Goal: Task Accomplishment & Management: Manage account settings

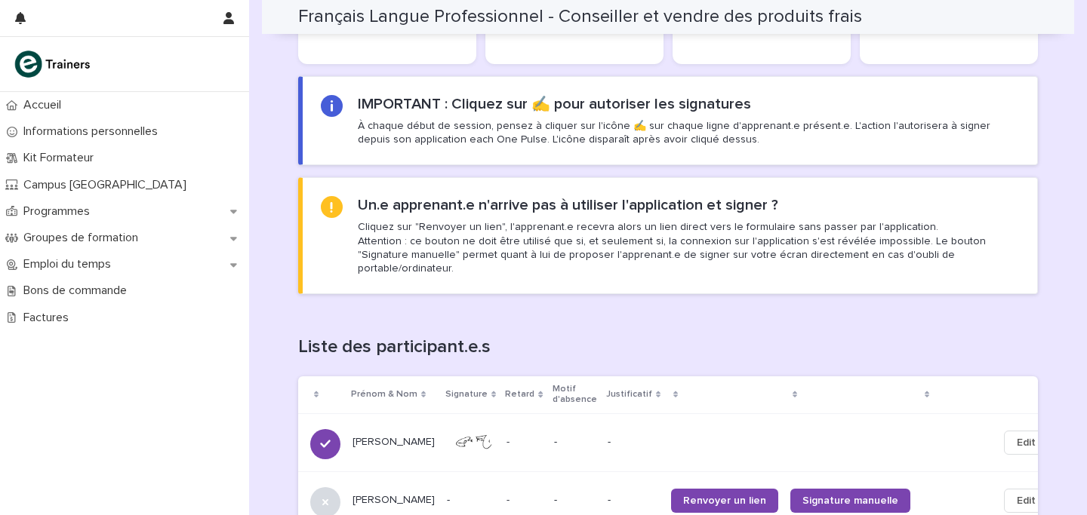
scroll to position [1206, 0]
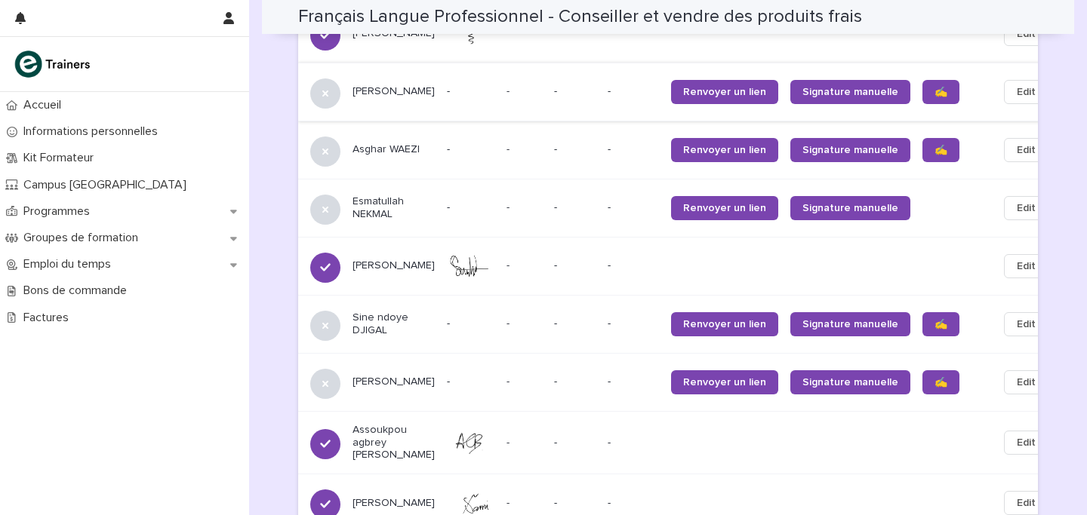
click at [1017, 85] on span "Edit" at bounding box center [1026, 92] width 19 height 15
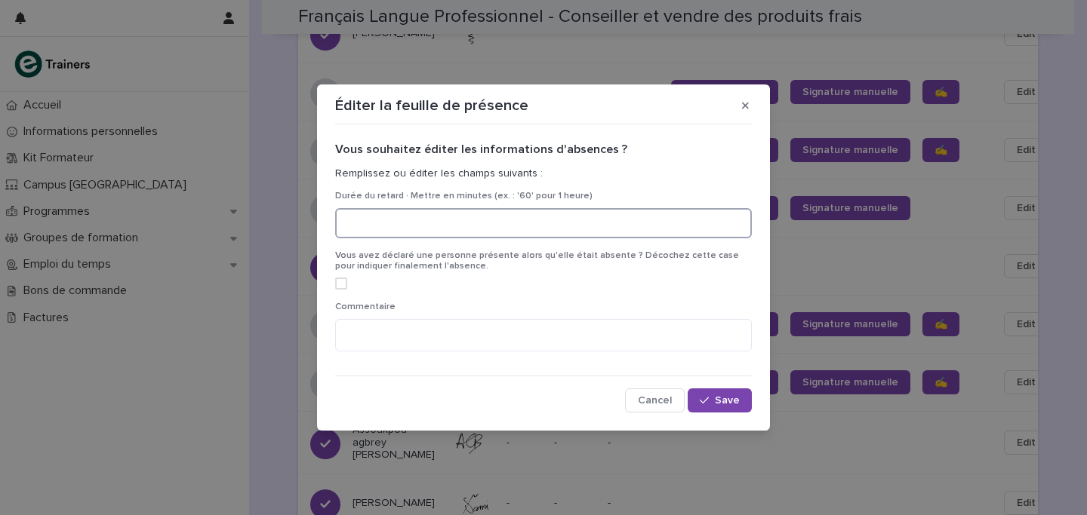
click at [400, 226] on input at bounding box center [543, 223] width 417 height 30
type input "**"
click at [715, 402] on div "button" at bounding box center [707, 400] width 15 height 11
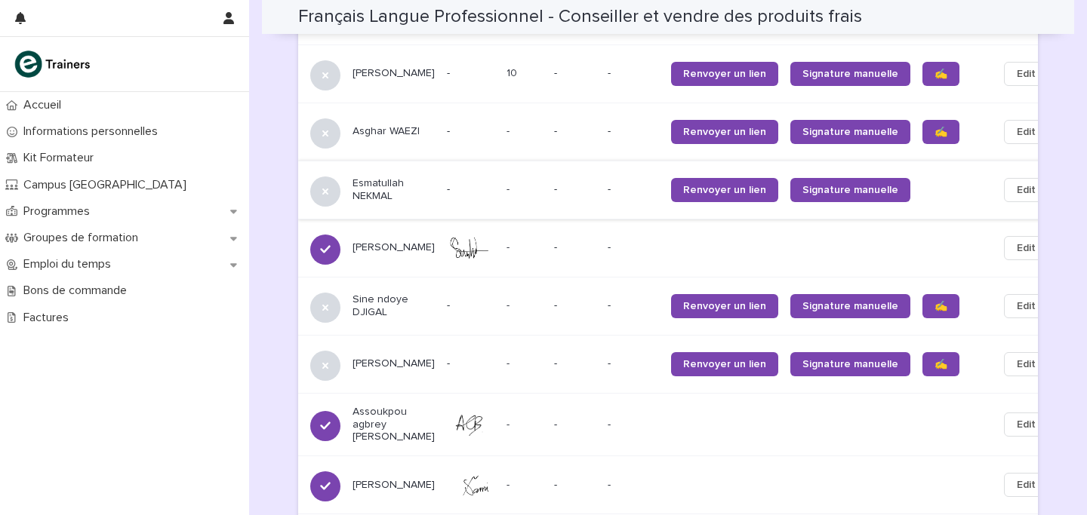
scroll to position [1243, 0]
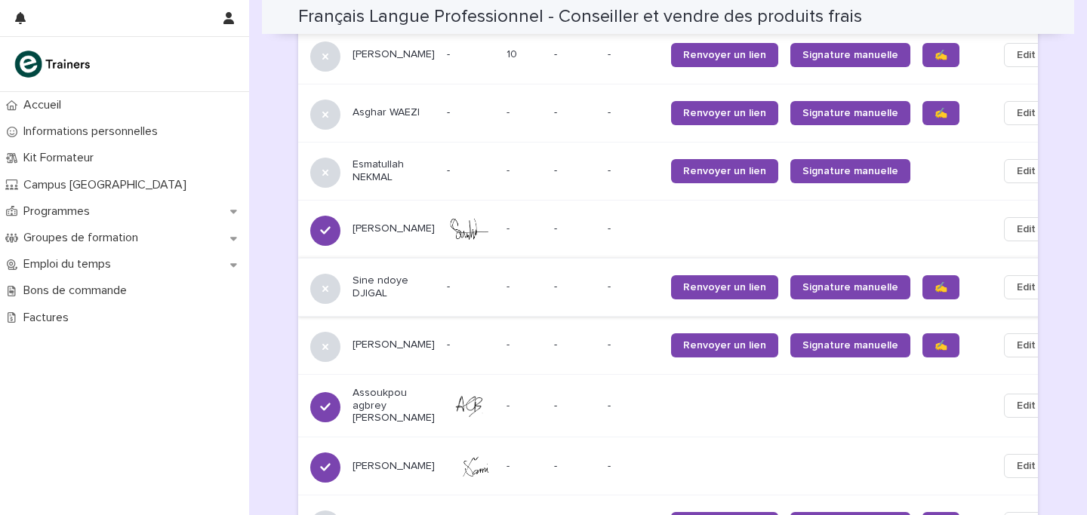
click at [1017, 280] on span "Edit" at bounding box center [1026, 287] width 19 height 15
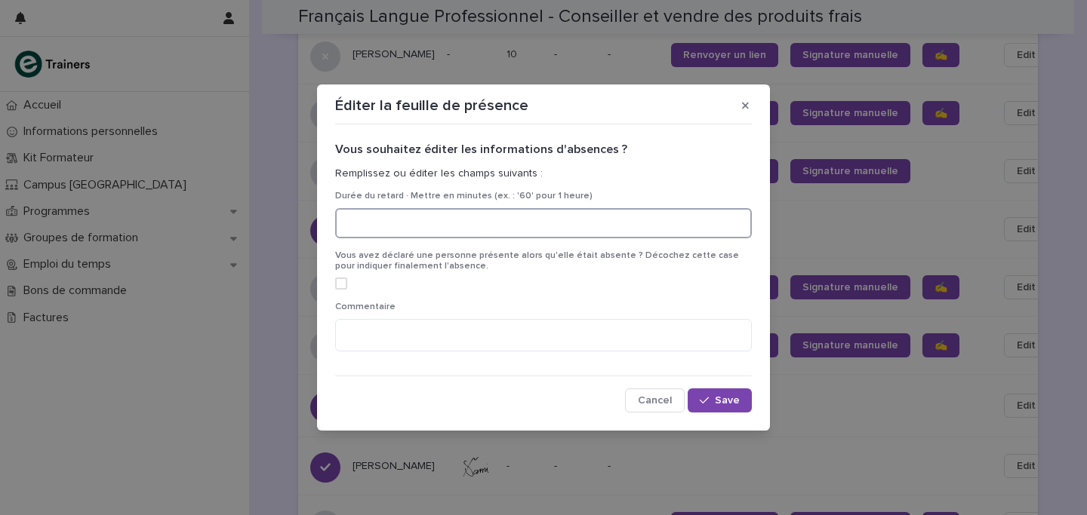
click at [474, 233] on input at bounding box center [543, 223] width 417 height 30
type input "**"
click at [730, 395] on span "Save" at bounding box center [727, 400] width 25 height 11
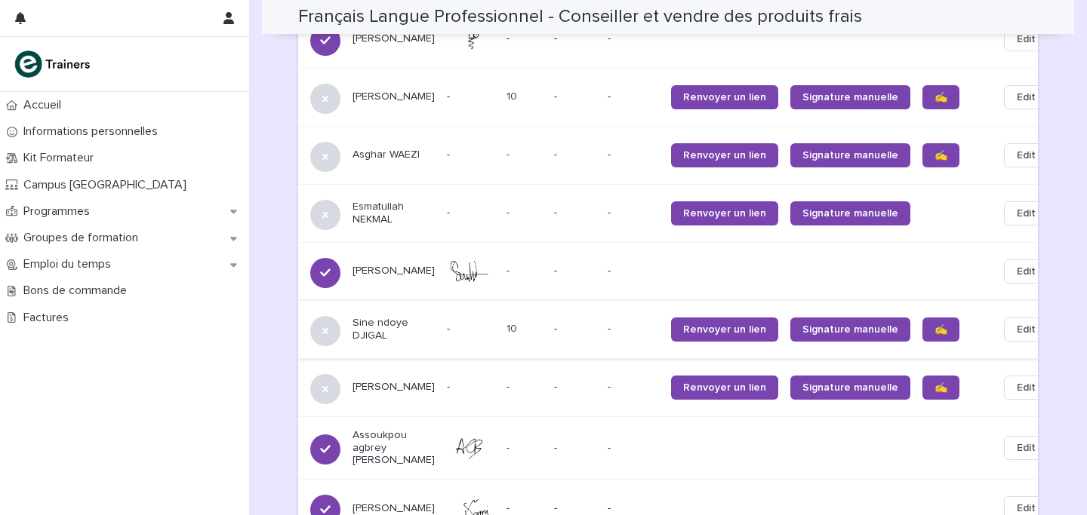
scroll to position [1145, 0]
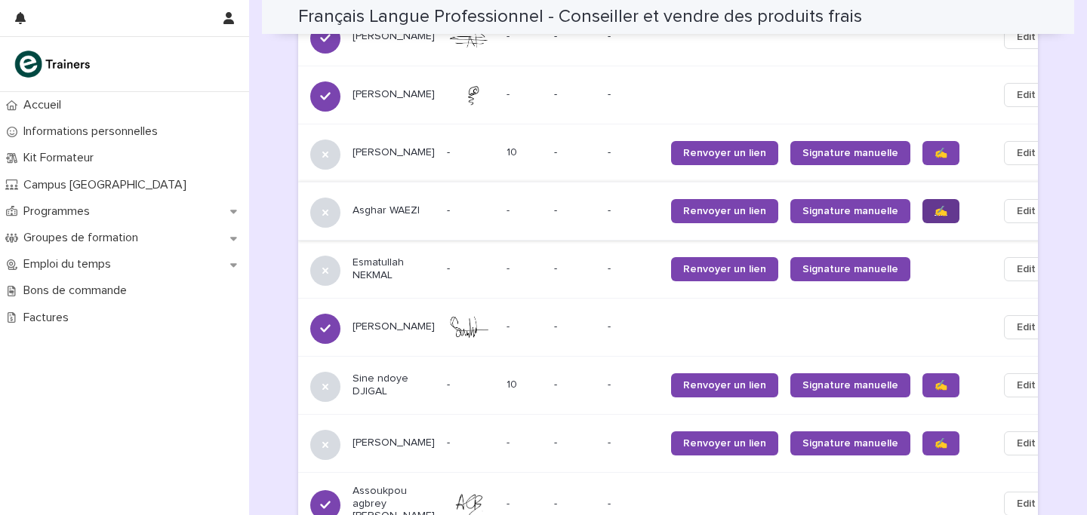
click at [934, 206] on span "✍️" at bounding box center [940, 211] width 13 height 11
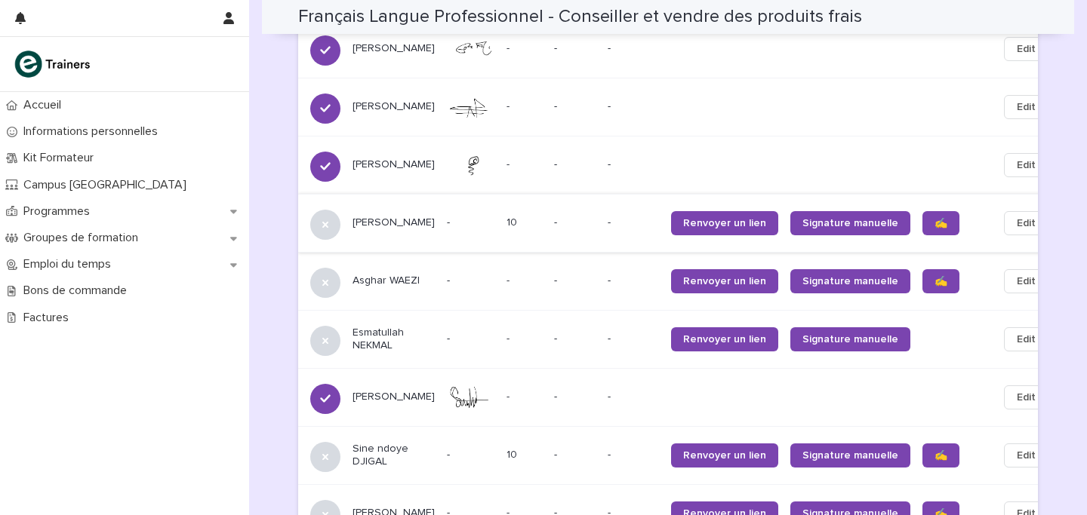
scroll to position [1045, 0]
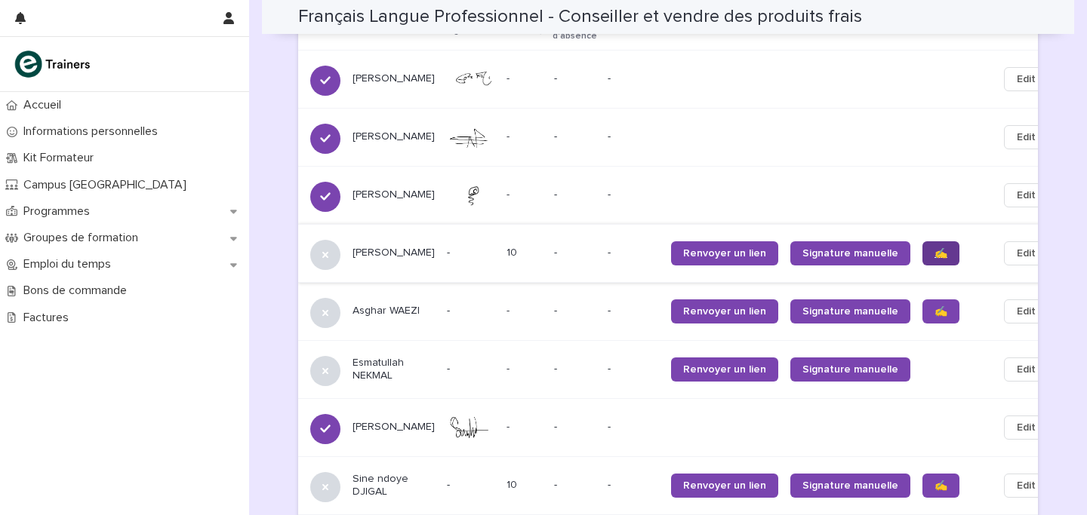
click at [934, 248] on span "✍️" at bounding box center [940, 253] width 13 height 11
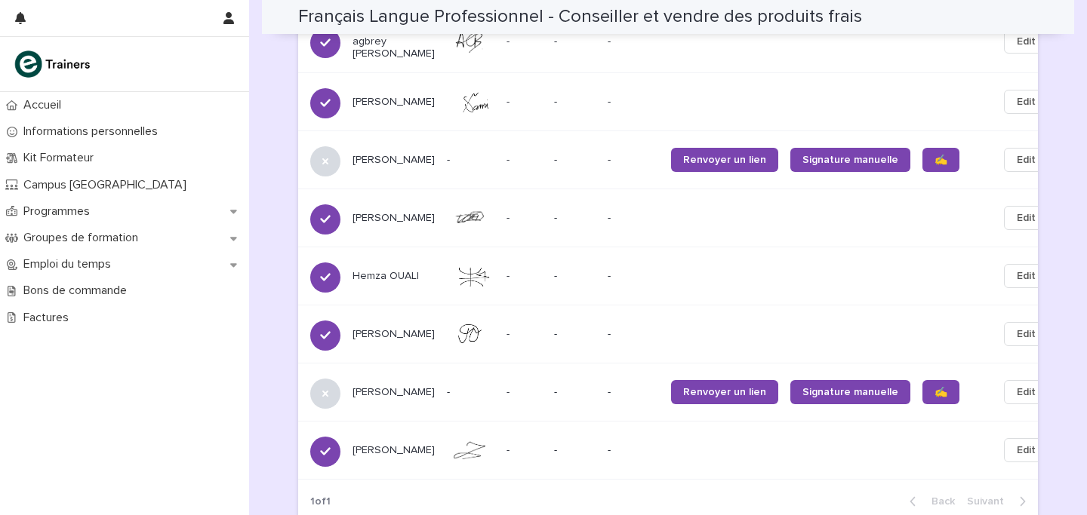
scroll to position [1607, 0]
